Goal: Task Accomplishment & Management: Use online tool/utility

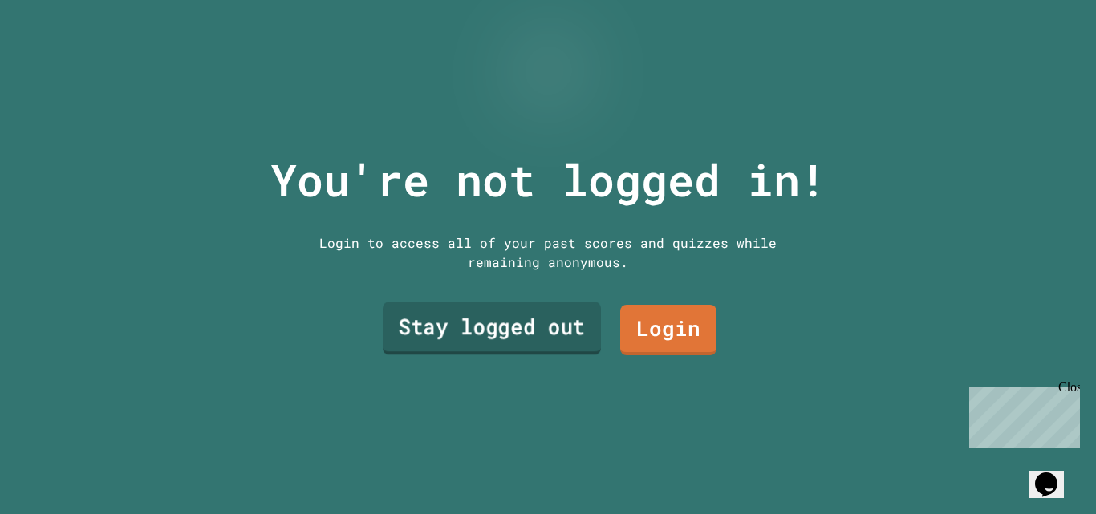
click at [477, 327] on link "Stay logged out" at bounding box center [492, 328] width 218 height 53
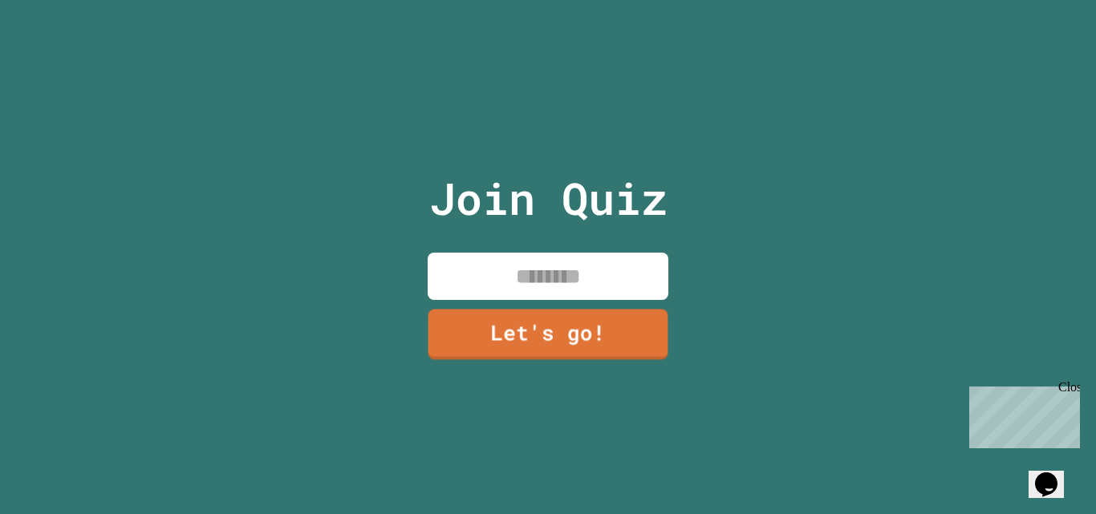
click at [480, 266] on input at bounding box center [548, 276] width 241 height 47
type input "******"
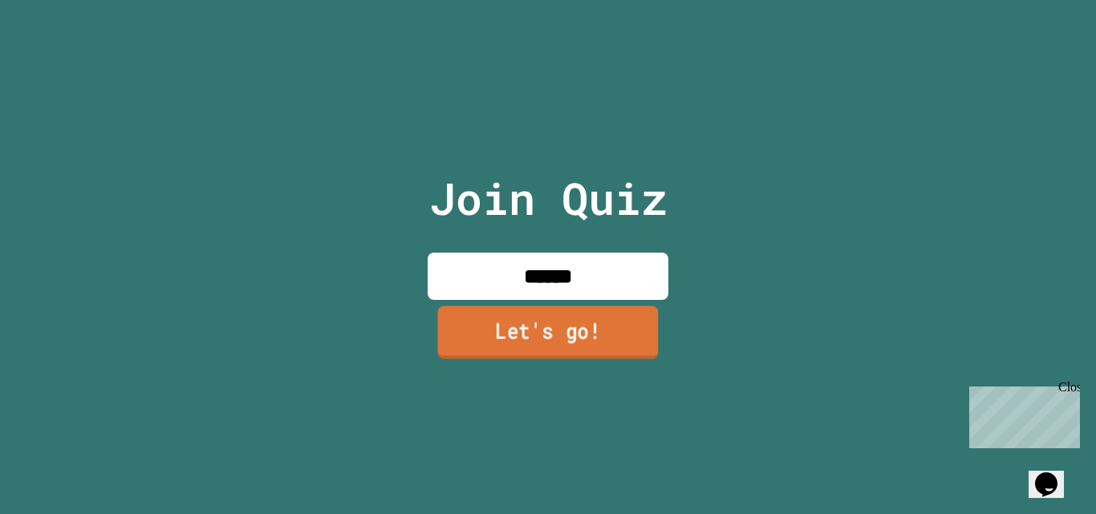
click at [513, 341] on link "Let's go!" at bounding box center [548, 332] width 221 height 53
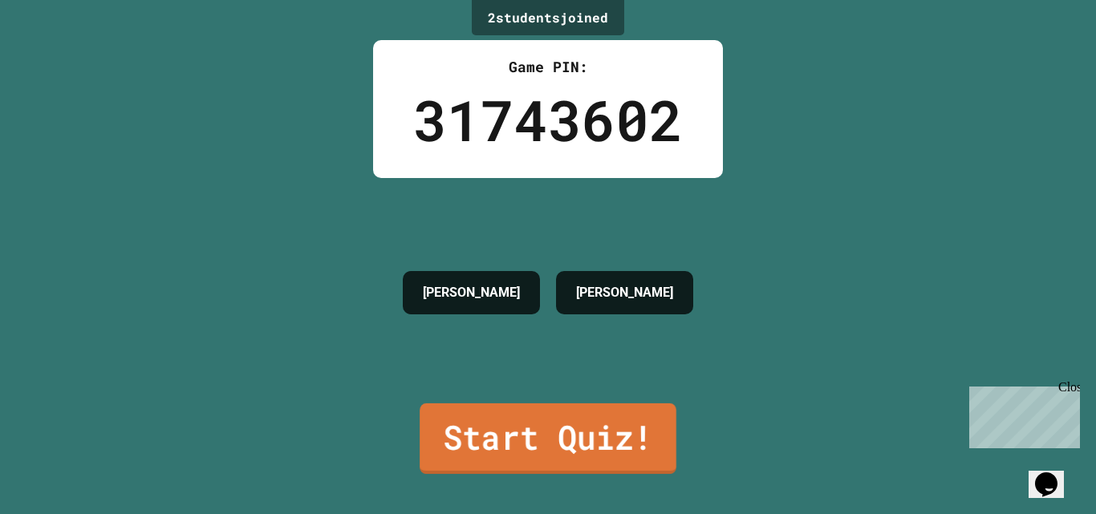
click at [506, 432] on link "Start Quiz!" at bounding box center [548, 439] width 257 height 71
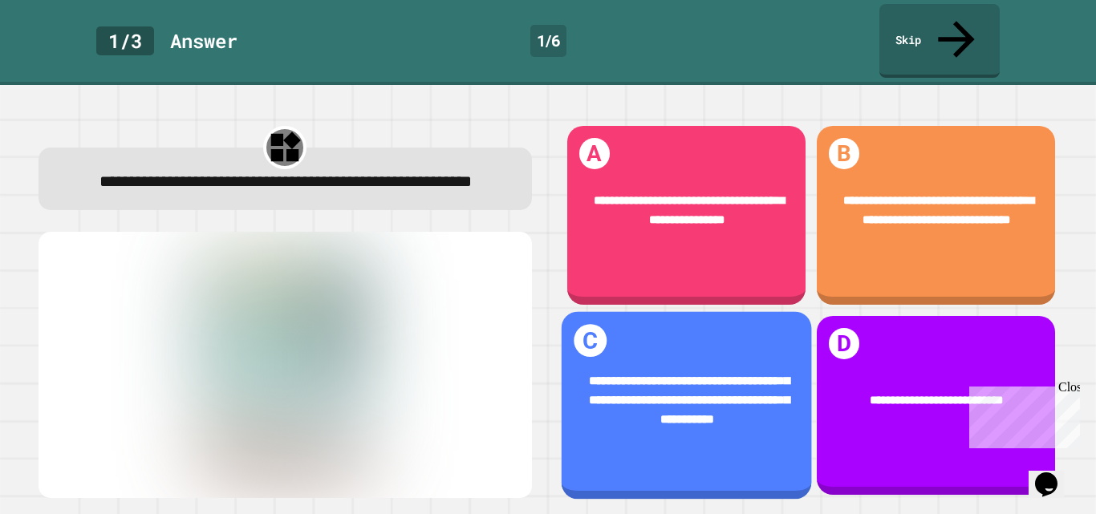
click at [633, 393] on span "**********" at bounding box center [689, 400] width 201 height 51
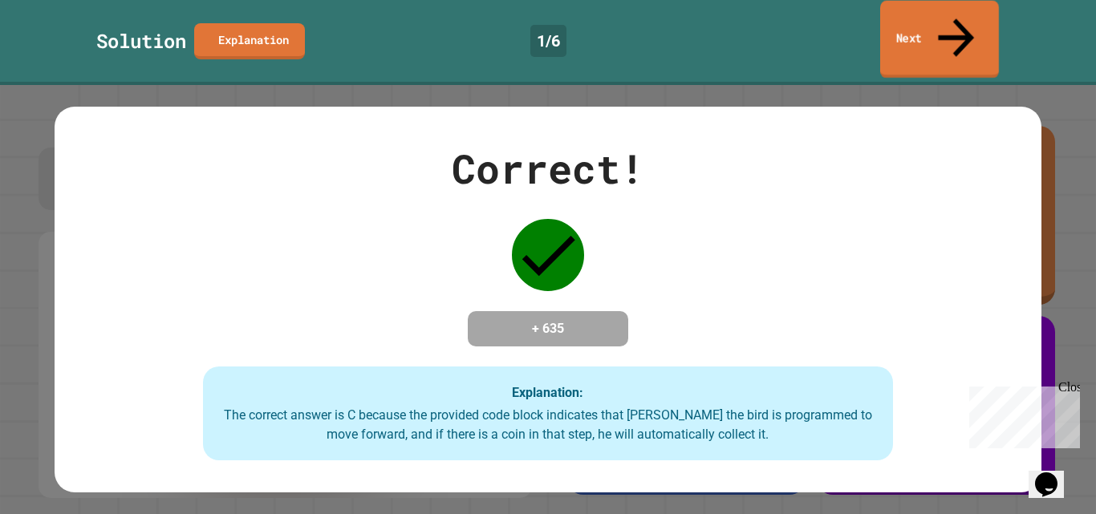
click at [941, 28] on link "Next" at bounding box center [939, 40] width 119 height 78
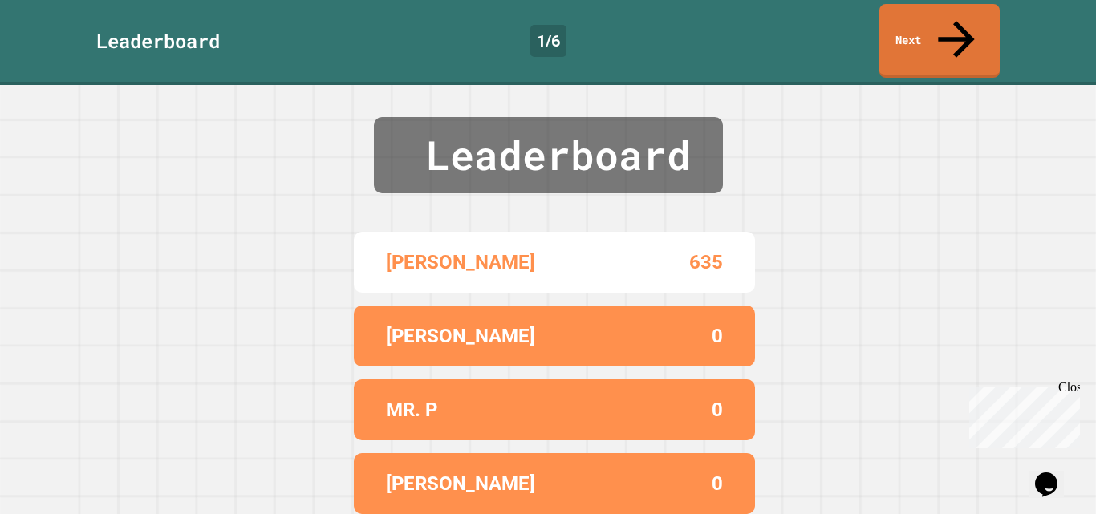
click at [876, 85] on div "Leaderboard [PERSON_NAME] 635 [PERSON_NAME] 0 MR. P 0 [PERSON_NAME] 0" at bounding box center [548, 299] width 1096 height 429
click at [929, 31] on link "Next" at bounding box center [939, 40] width 119 height 78
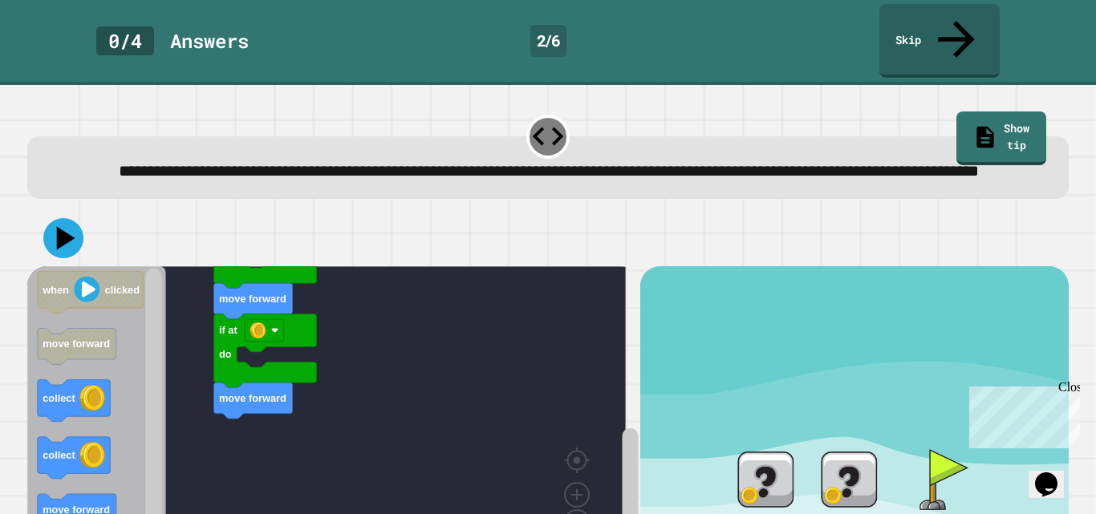
scroll to position [75, 0]
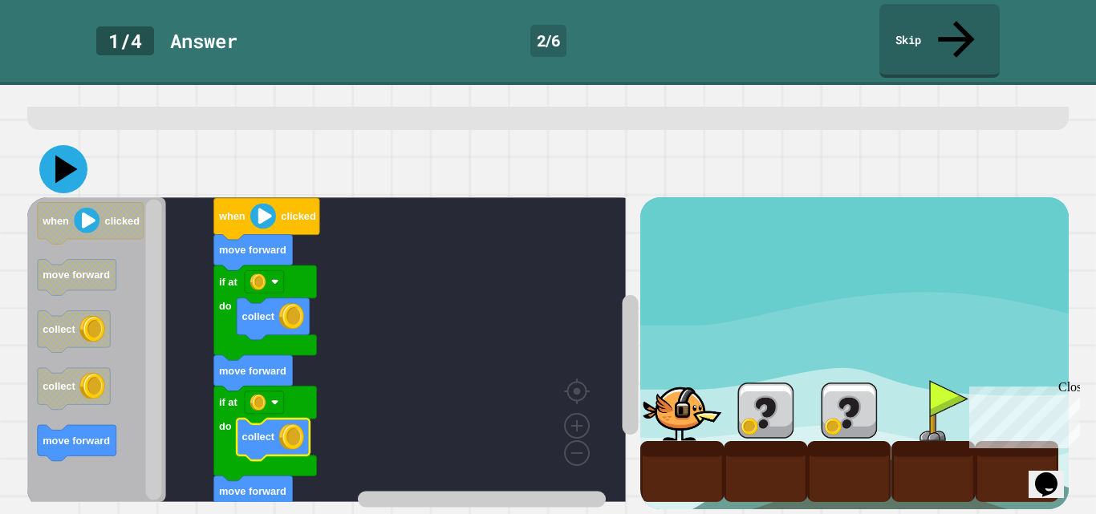
click at [73, 148] on icon at bounding box center [63, 169] width 48 height 48
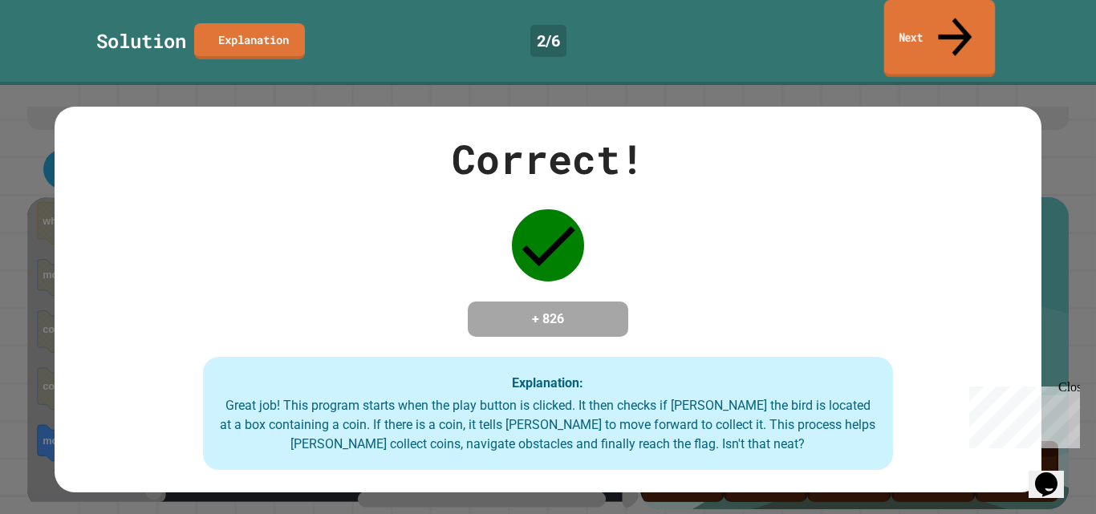
click at [948, 22] on link "Next" at bounding box center [940, 39] width 112 height 78
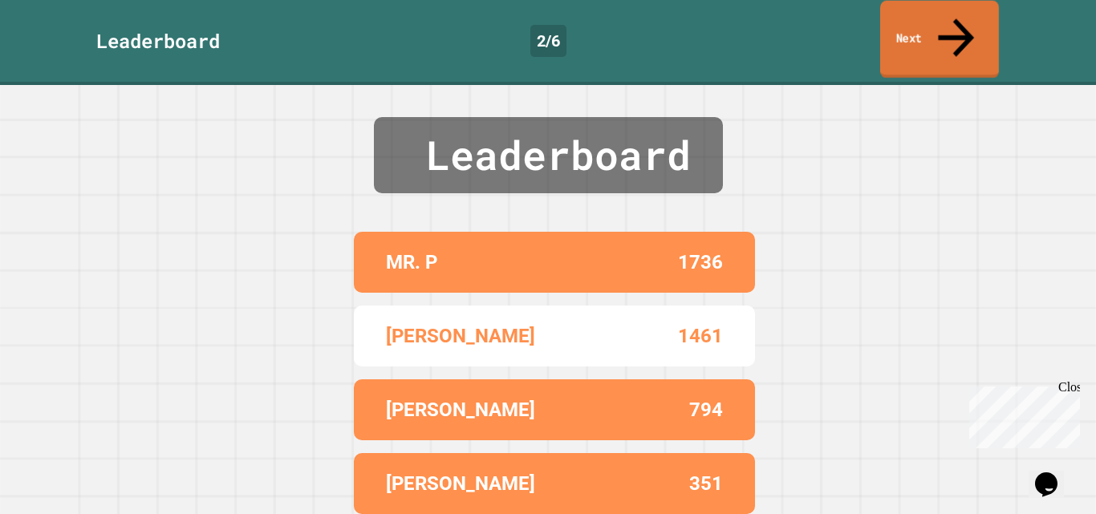
click at [937, 19] on link "Next" at bounding box center [939, 40] width 119 height 78
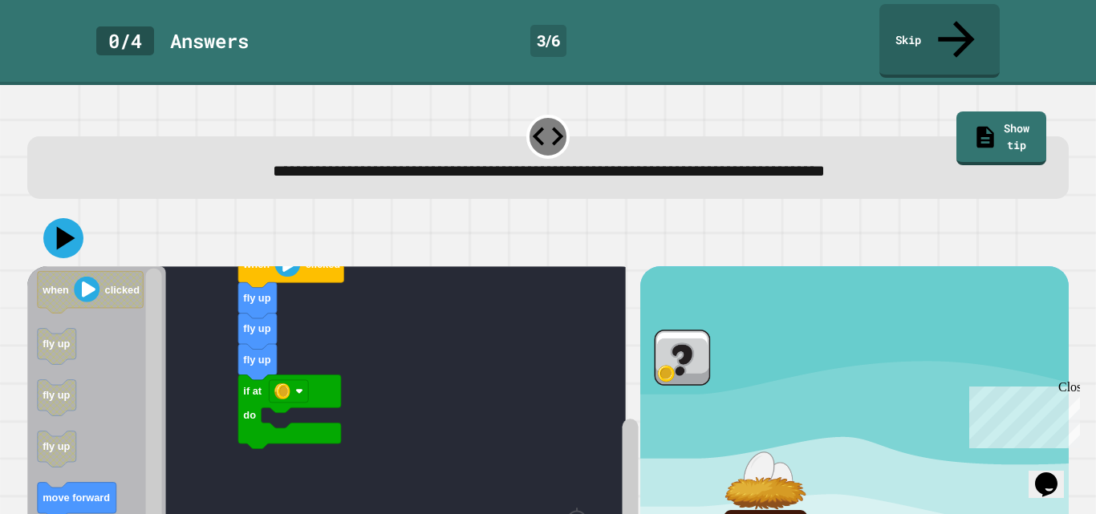
scroll to position [111, 0]
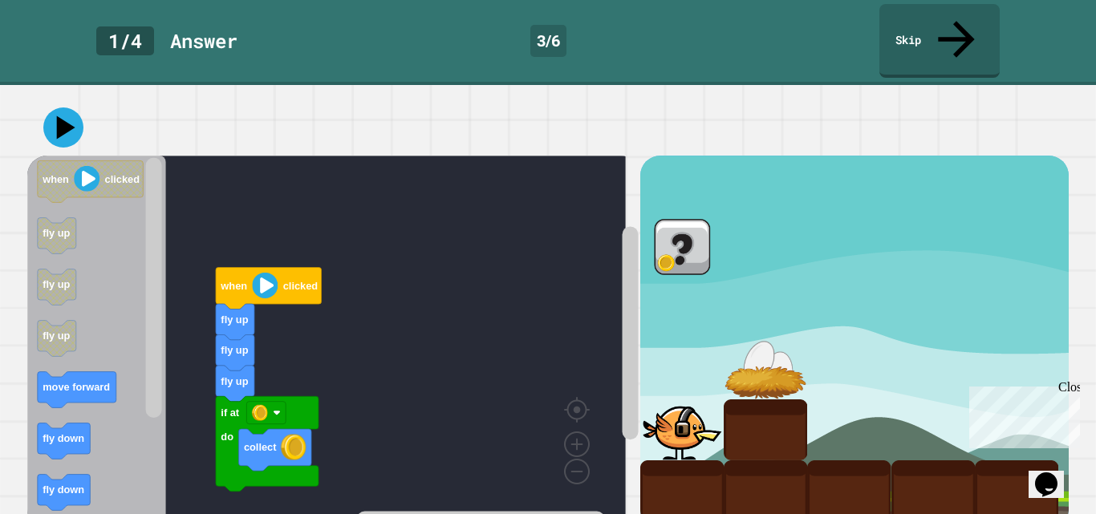
click at [223, 441] on div "fly up if at do collect fly up fly up when clicked when clicked fly up fly up f…" at bounding box center [333, 343] width 612 height 374
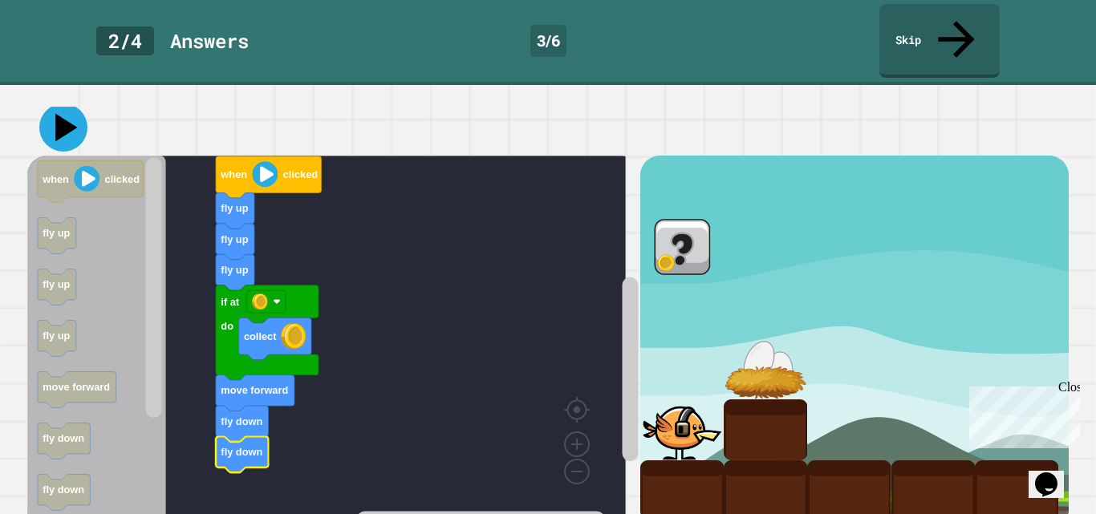
click at [59, 114] on icon at bounding box center [66, 128] width 22 height 28
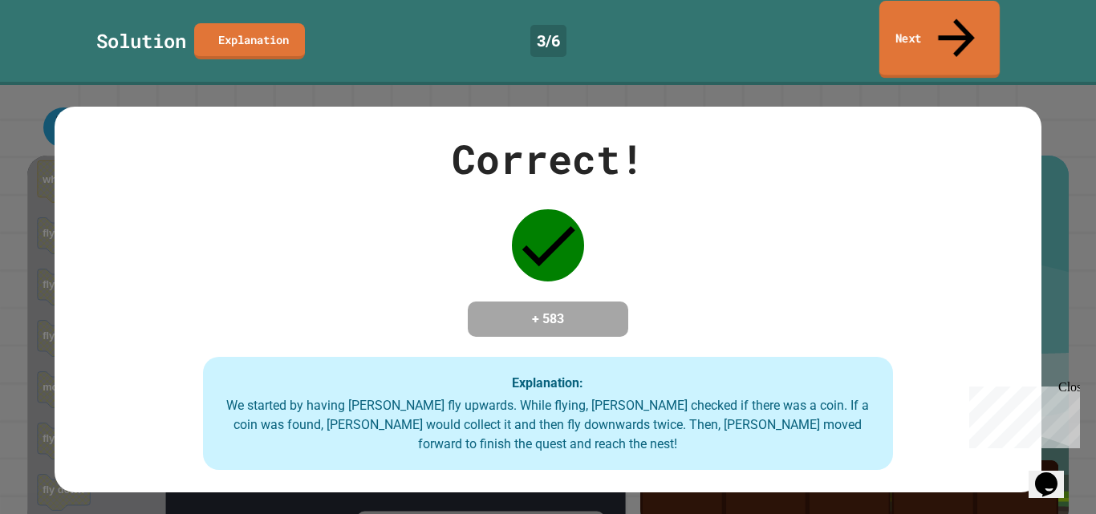
click at [912, 22] on link "Next" at bounding box center [940, 40] width 120 height 78
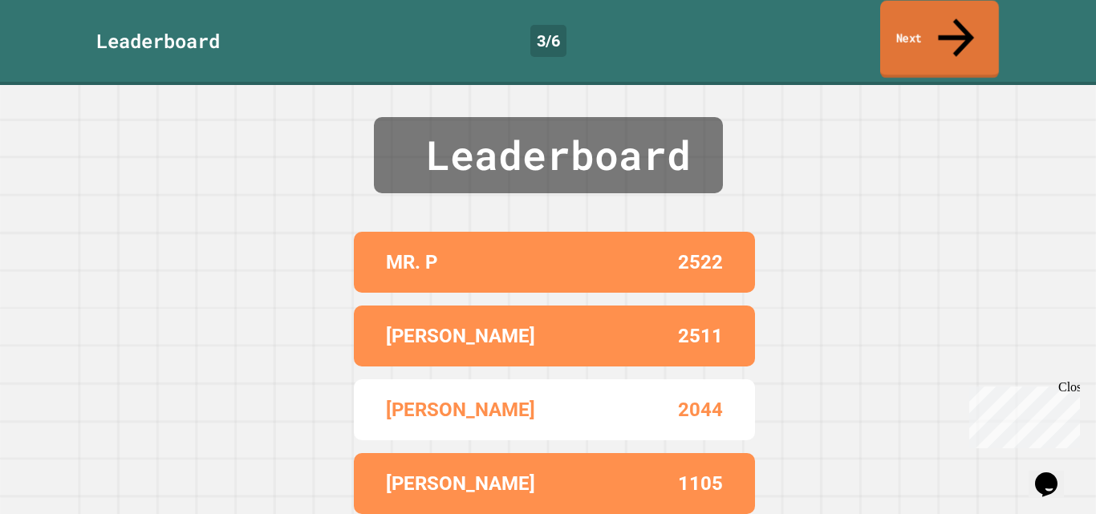
click at [912, 22] on link "Next" at bounding box center [939, 40] width 119 height 78
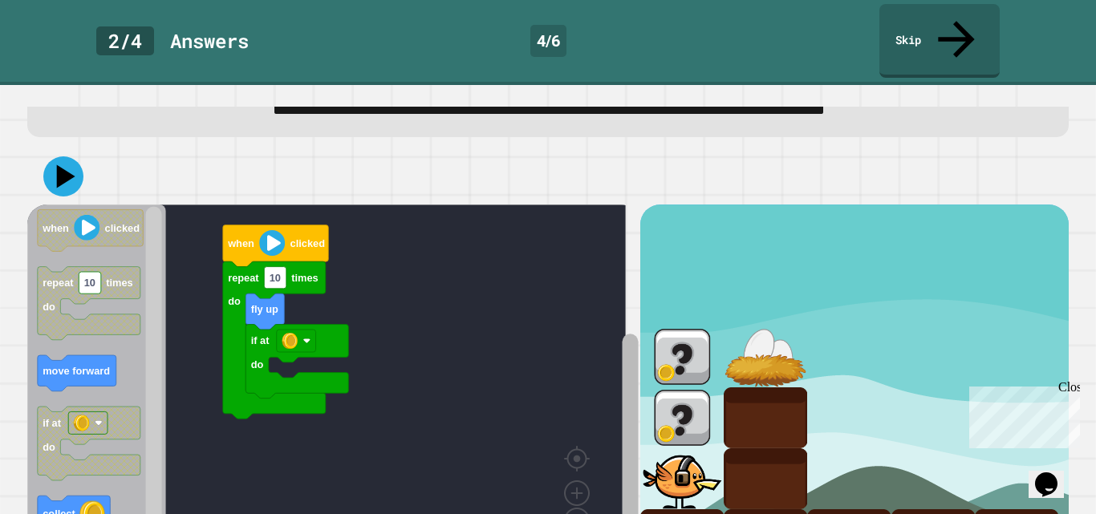
scroll to position [67, 0]
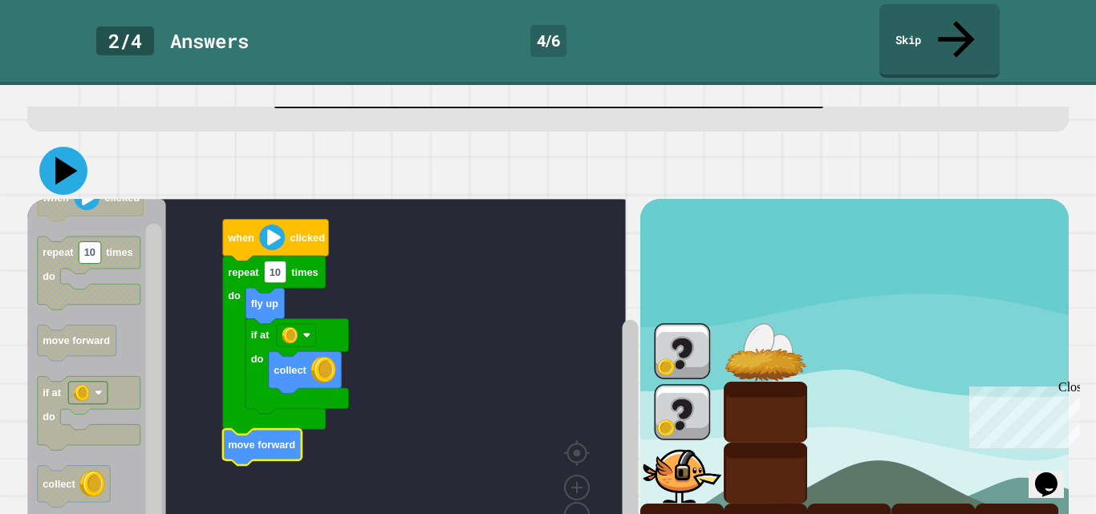
click at [54, 147] on icon at bounding box center [63, 171] width 48 height 48
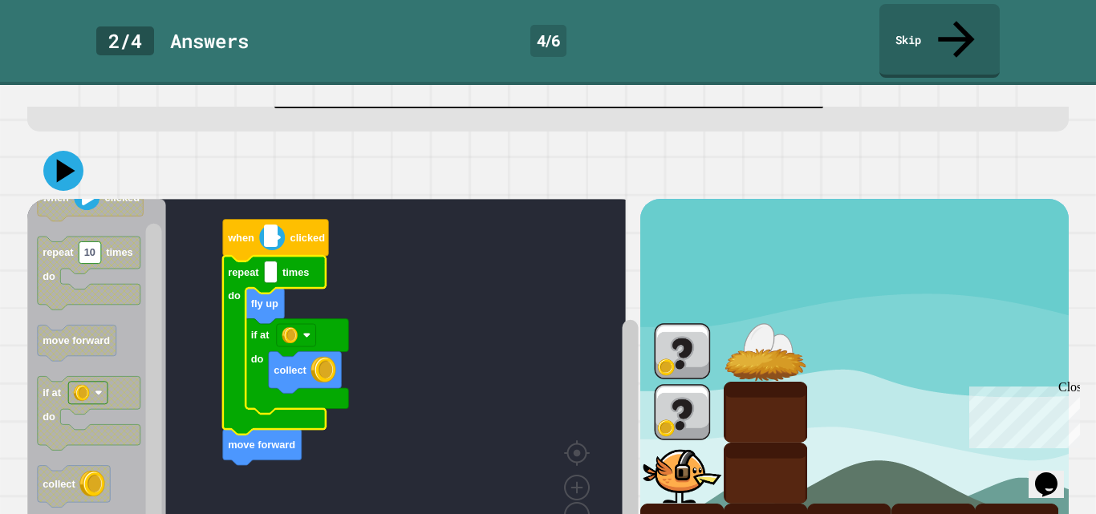
type input "*"
click at [70, 157] on icon at bounding box center [66, 171] width 22 height 28
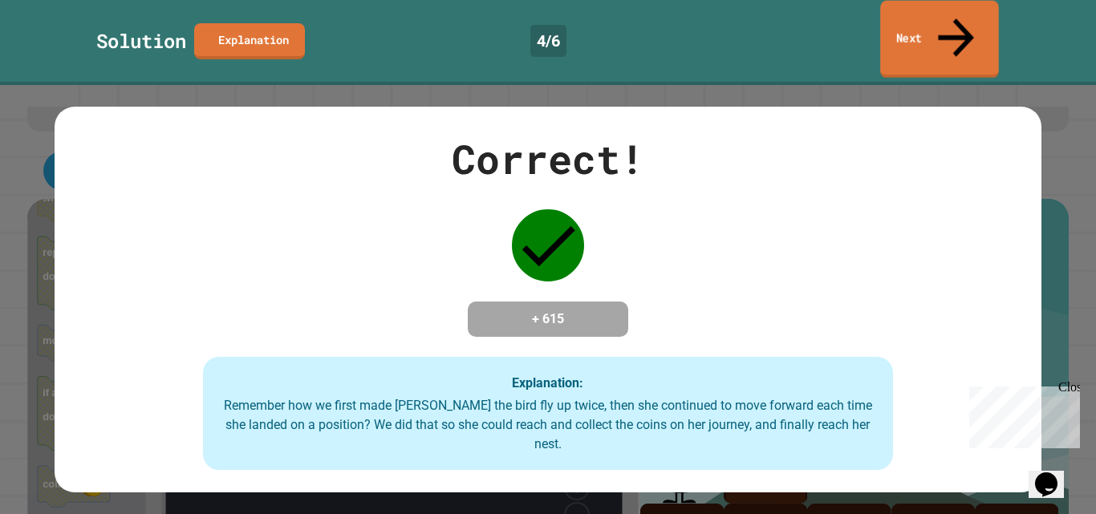
click at [953, 32] on link "Next" at bounding box center [939, 40] width 119 height 78
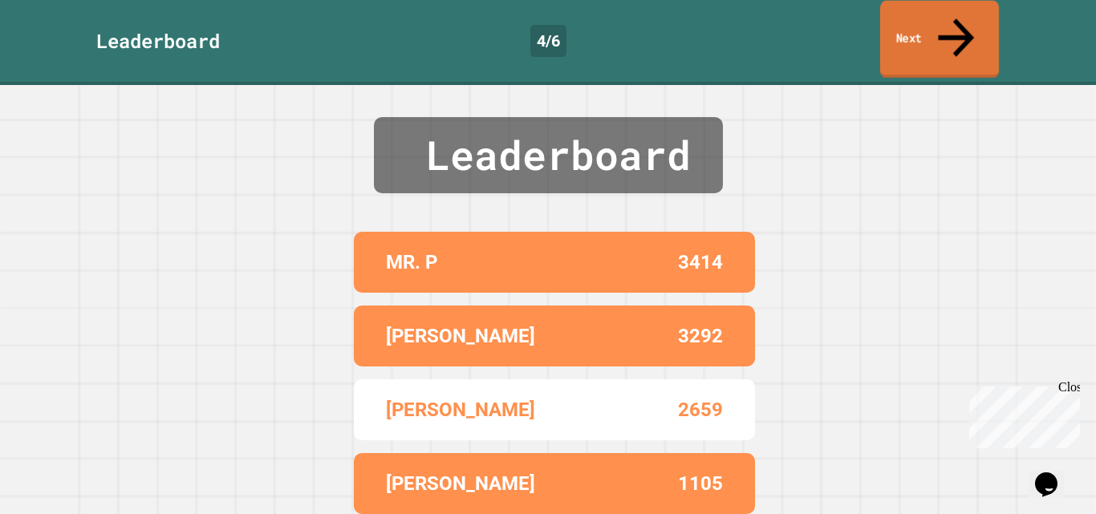
click at [923, 14] on link "Next" at bounding box center [939, 40] width 119 height 78
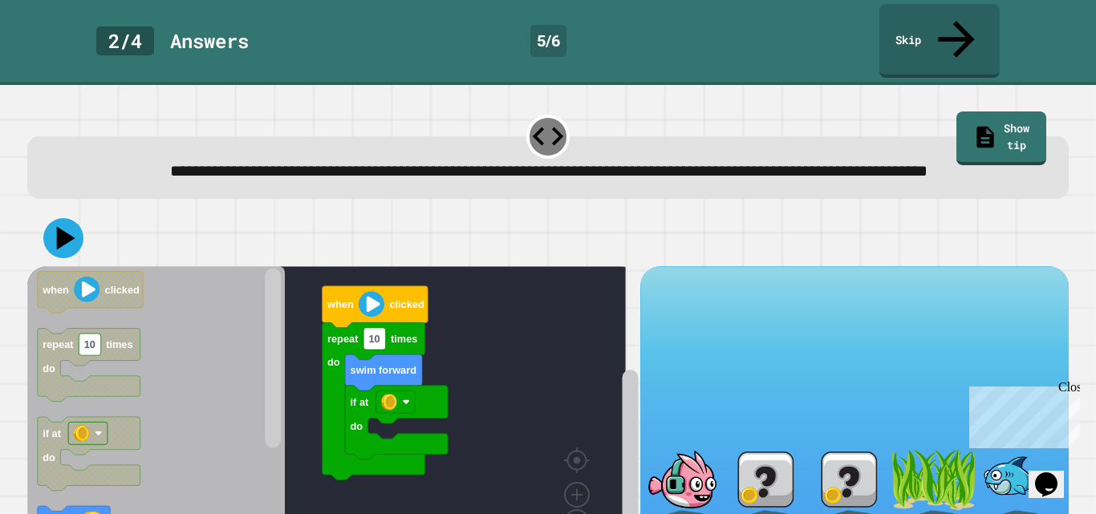
click at [437, 296] on rect "Blockly Workspace" at bounding box center [326, 418] width 599 height 305
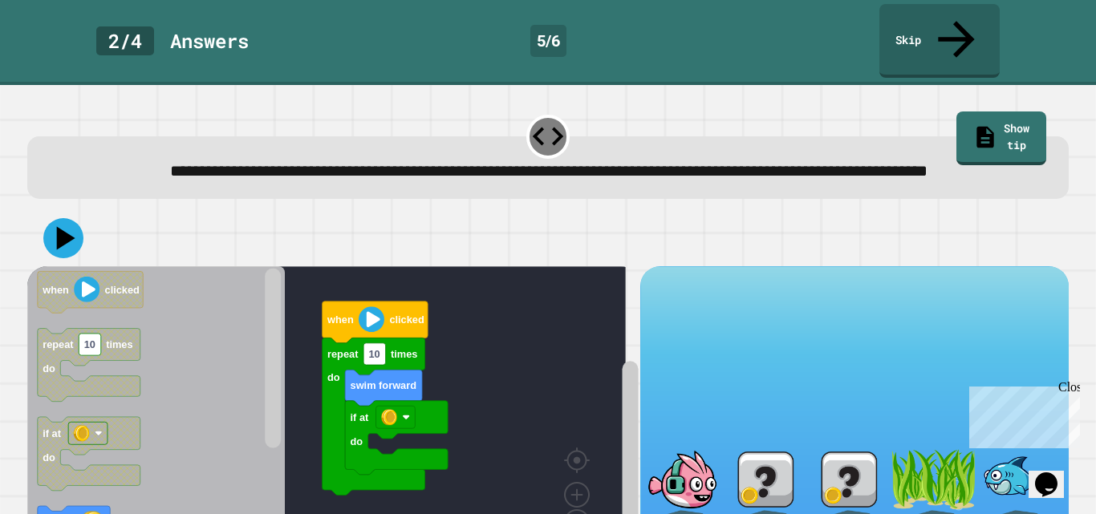
scroll to position [75, 0]
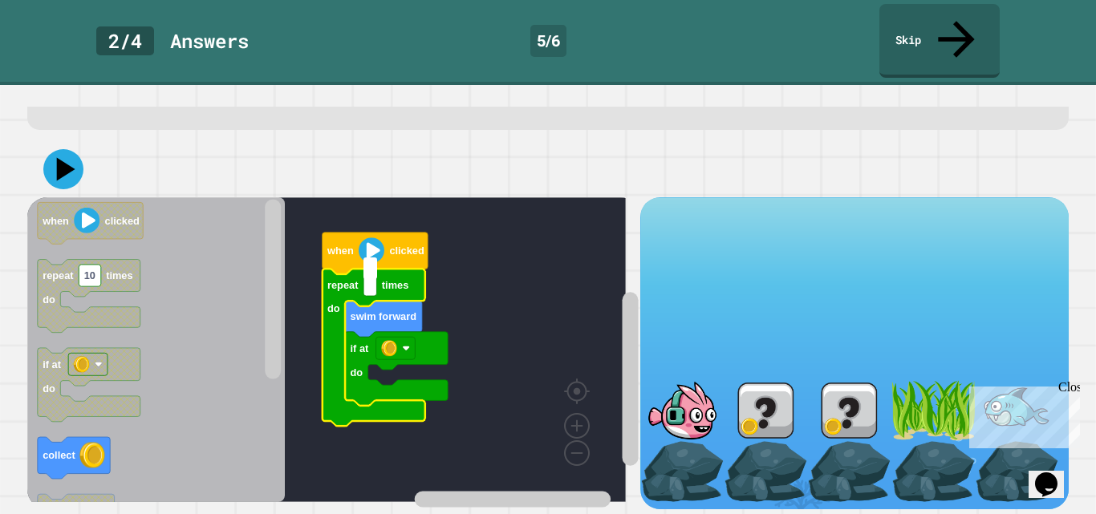
type input "*"
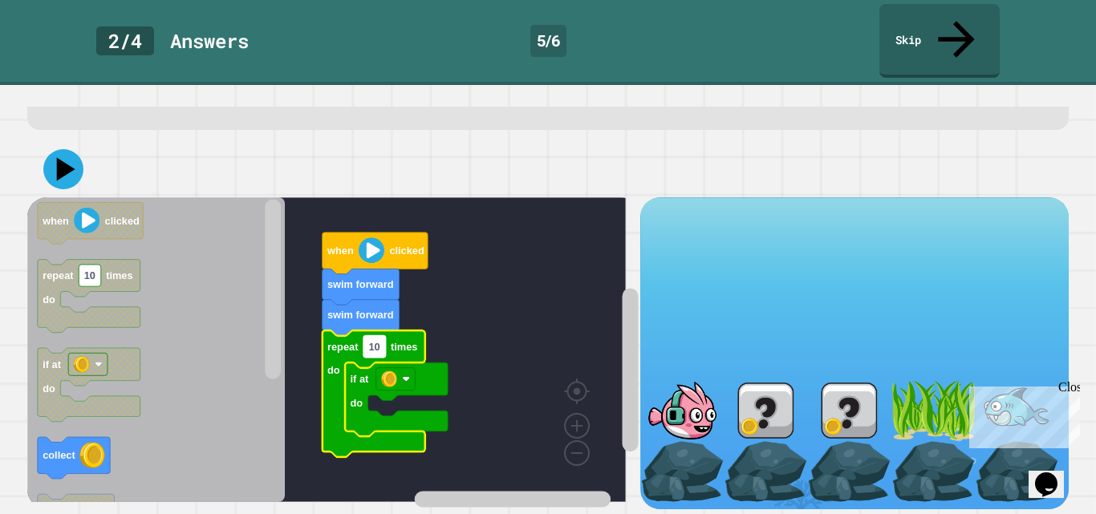
click at [380, 341] on text "10" at bounding box center [374, 347] width 11 height 12
type input "*"
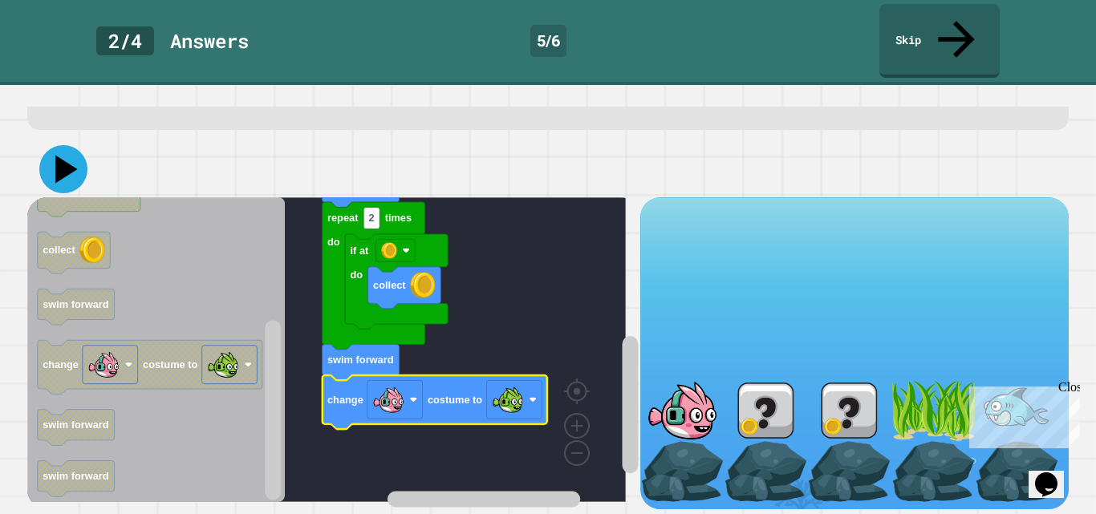
click at [74, 148] on icon at bounding box center [63, 169] width 48 height 48
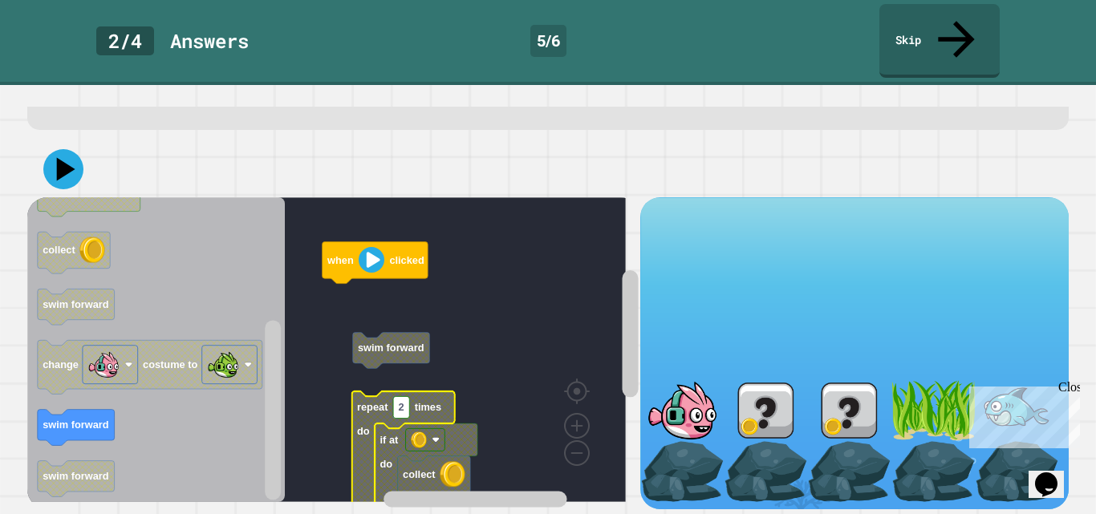
click at [372, 330] on g "when clicked swim forward repeat 2 times do if at do collect swim forward chang…" at bounding box center [334, 407] width 614 height 421
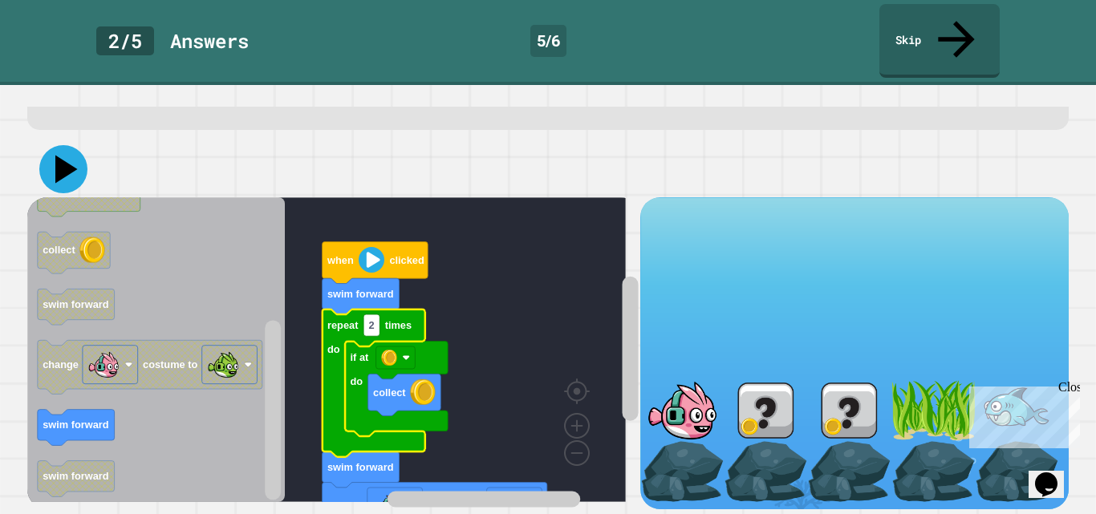
click at [59, 156] on icon at bounding box center [66, 170] width 22 height 28
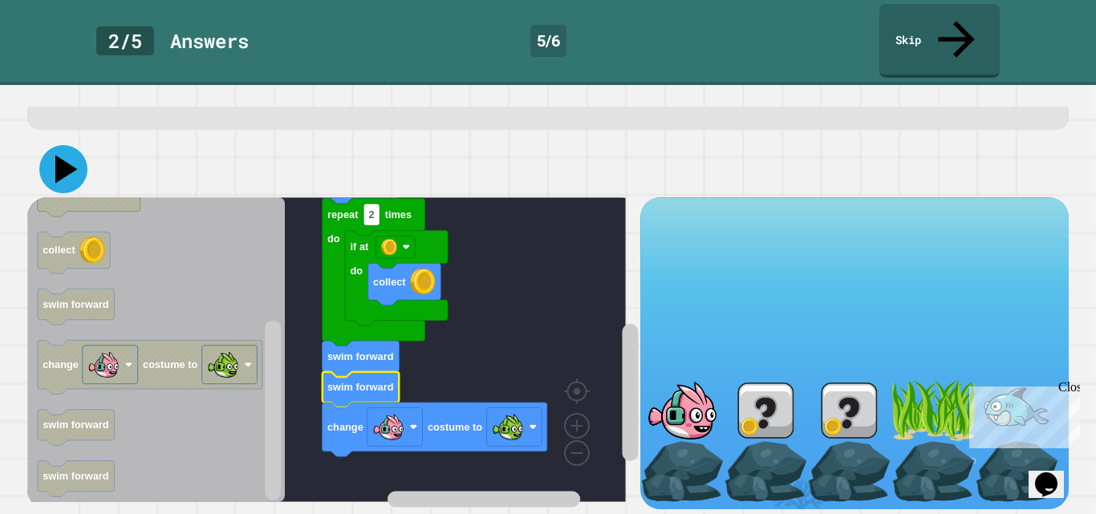
click at [64, 145] on icon at bounding box center [63, 169] width 48 height 48
click at [375, 207] on rect "Blockly Workspace" at bounding box center [372, 215] width 16 height 22
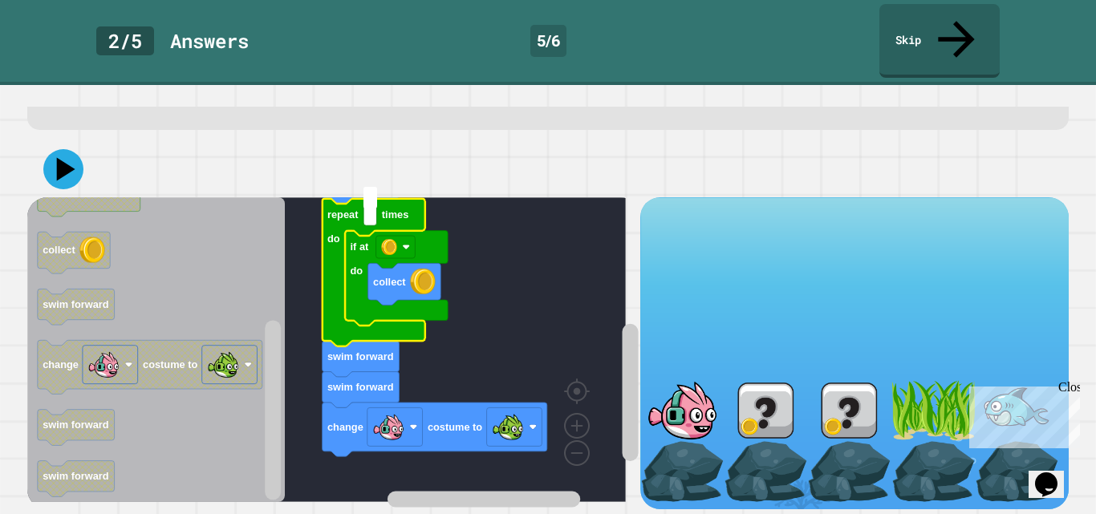
type input "*"
click at [50, 163] on icon at bounding box center [63, 169] width 48 height 48
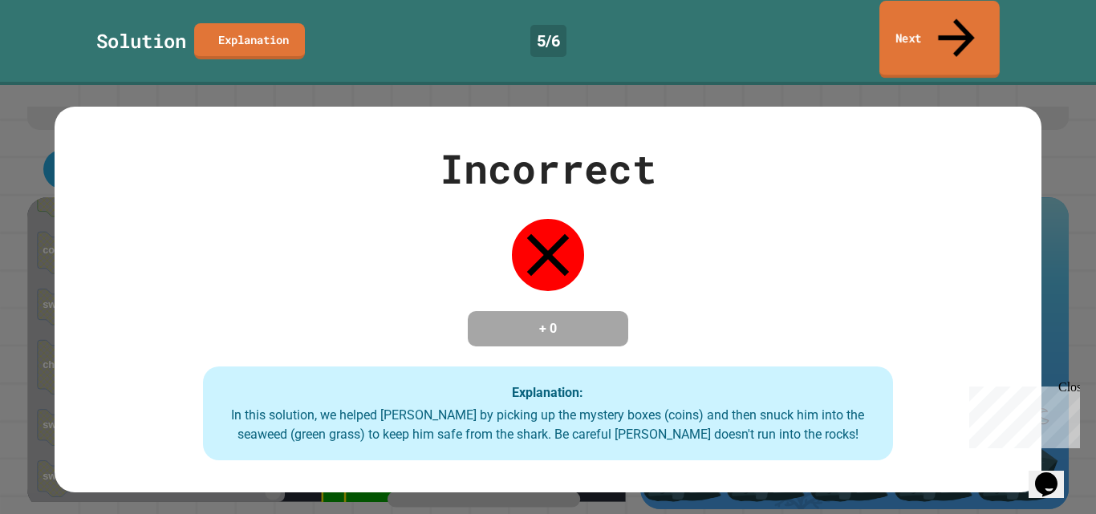
click at [957, 22] on icon at bounding box center [956, 37] width 55 height 57
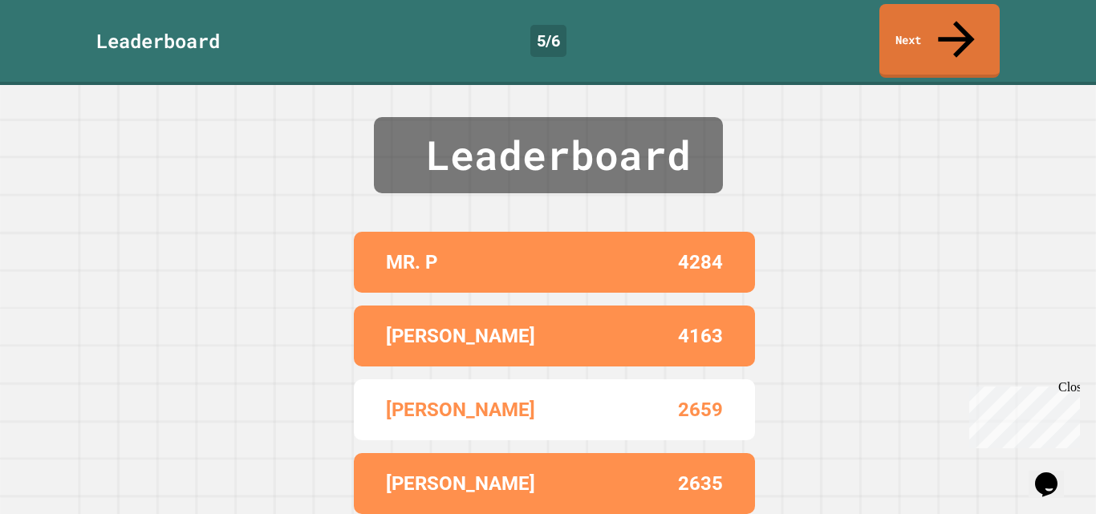
scroll to position [55, 0]
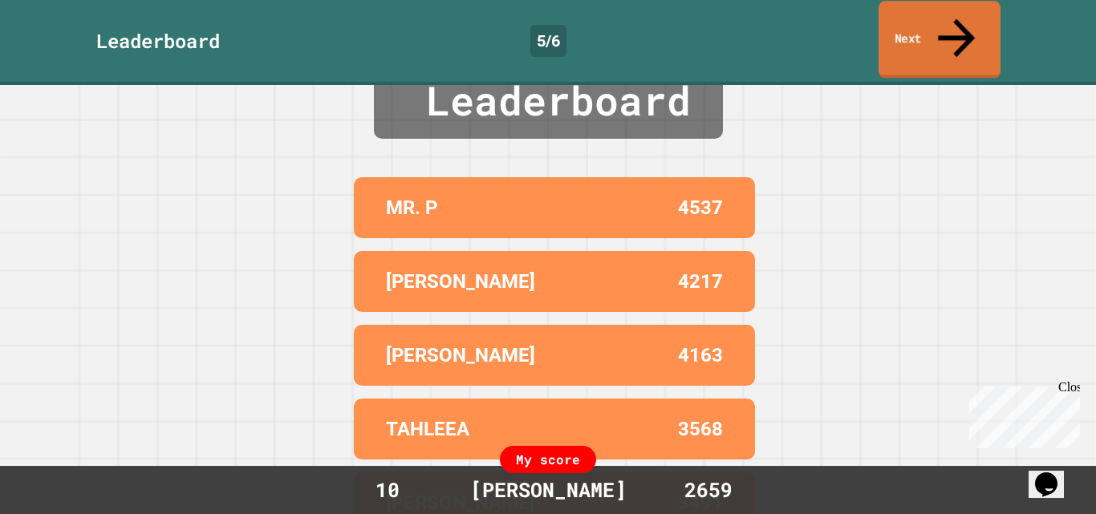
click at [908, 24] on link "Next" at bounding box center [940, 40] width 122 height 78
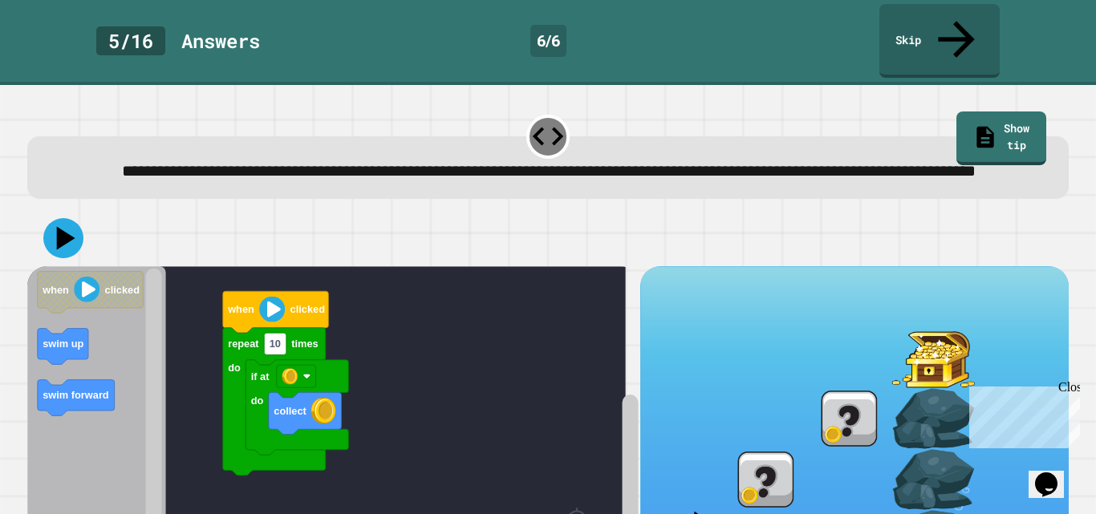
scroll to position [136, 0]
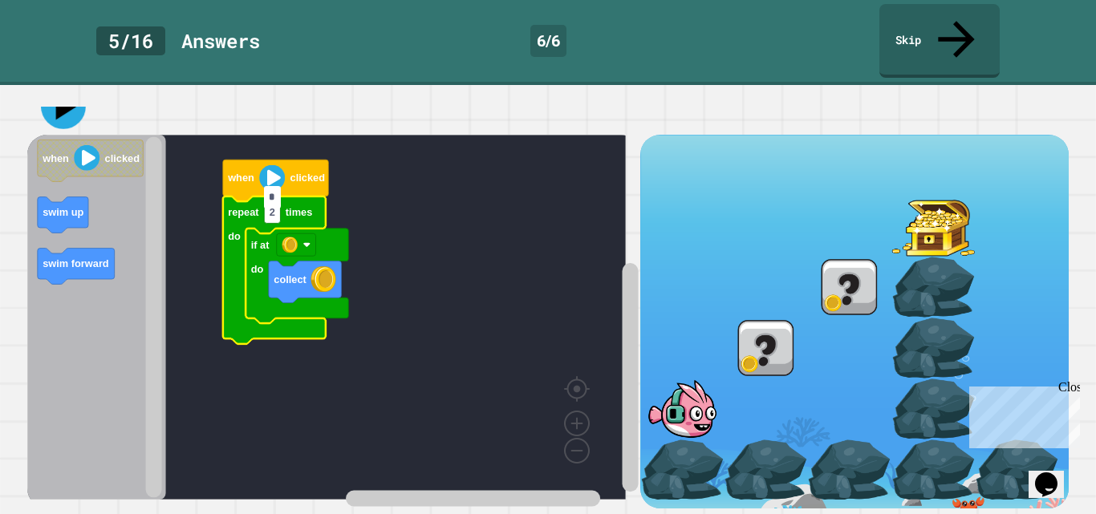
type input "*"
click at [56, 89] on icon at bounding box center [63, 107] width 48 height 48
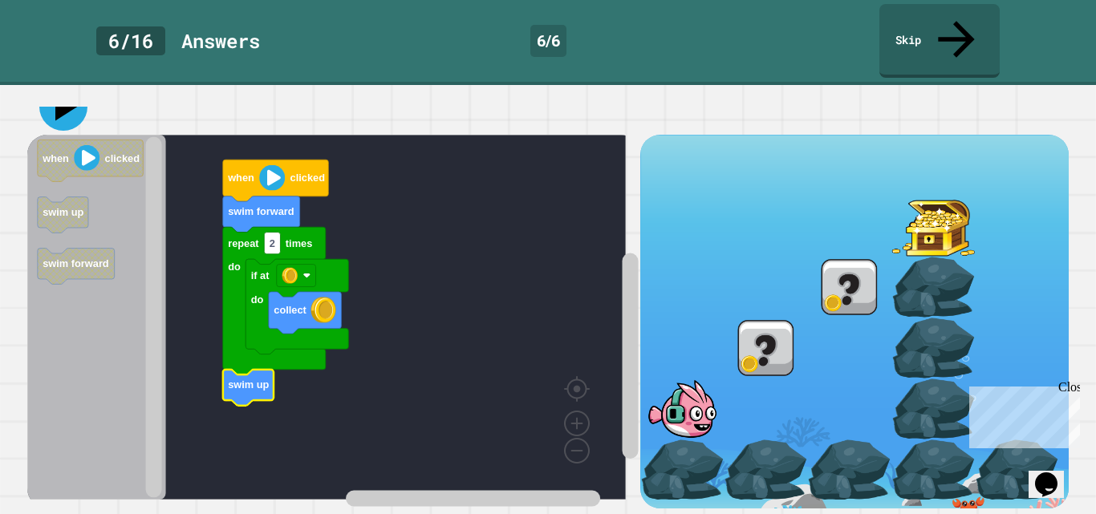
click at [66, 97] on icon at bounding box center [66, 107] width 22 height 28
